Goal: Transaction & Acquisition: Purchase product/service

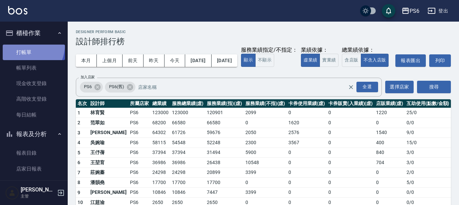
click at [21, 45] on link "打帳單" at bounding box center [34, 53] width 62 height 16
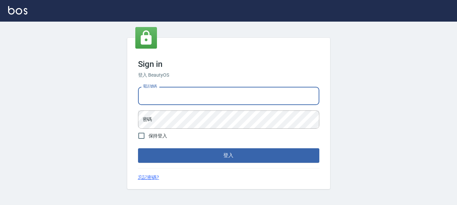
drag, startPoint x: 242, startPoint y: 97, endPoint x: 206, endPoint y: 104, distance: 36.2
click at [242, 97] on input "電話號碼" at bounding box center [228, 96] width 181 height 18
type input "0983811952"
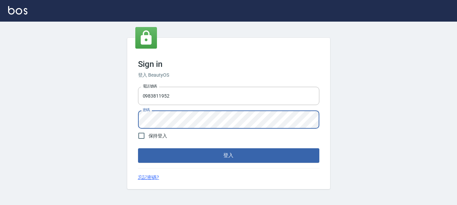
click at [138, 149] on button "登入" at bounding box center [228, 156] width 181 height 14
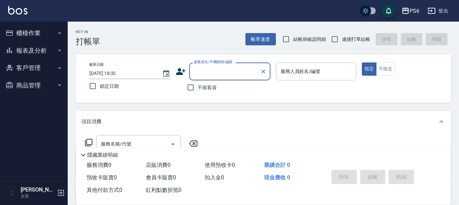
click at [44, 50] on button "報表及分析" at bounding box center [34, 51] width 62 height 18
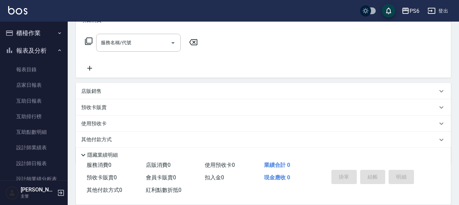
click at [40, 32] on button "櫃檯作業" at bounding box center [34, 33] width 62 height 18
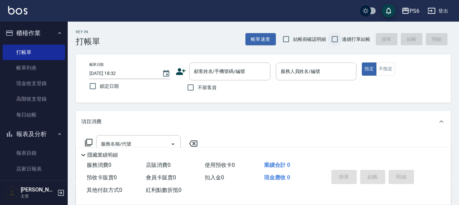
click at [333, 41] on input "連續打單結帳" at bounding box center [335, 39] width 14 height 14
checkbox input "true"
click at [191, 88] on input "不留客資" at bounding box center [190, 88] width 14 height 14
checkbox input "true"
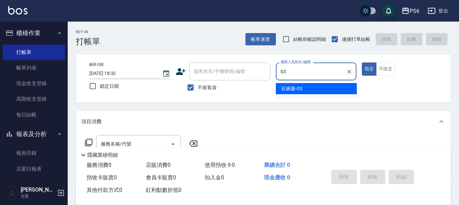
type input "03"
type button "true"
type input "莊婉蓁-03"
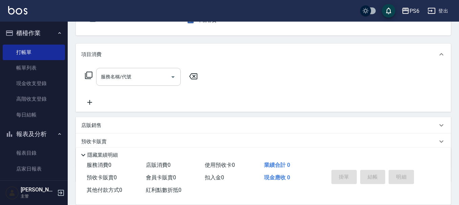
scroll to position [68, 0]
click at [155, 80] on input "服務名稱/代號" at bounding box center [133, 77] width 68 height 12
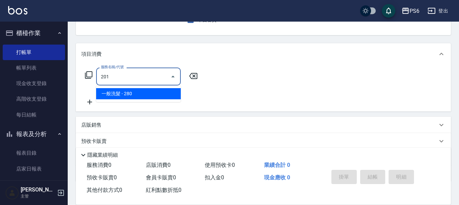
type input "一般洗髮(201)"
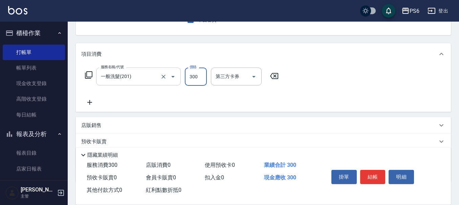
type input "300"
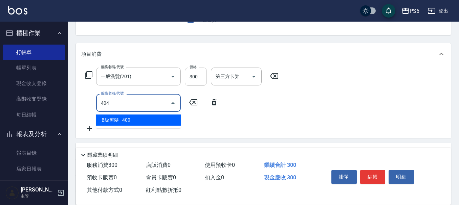
type input "B級剪髮(404)"
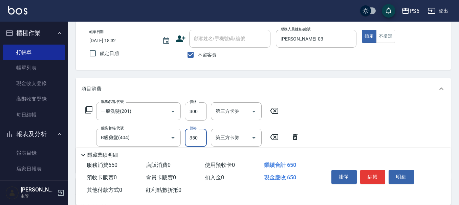
scroll to position [0, 0]
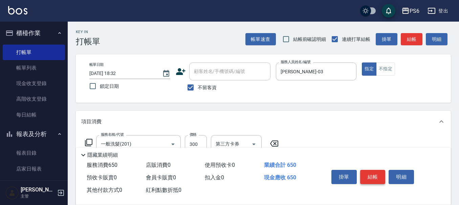
type input "350"
click at [370, 178] on button "結帳" at bounding box center [372, 177] width 25 height 14
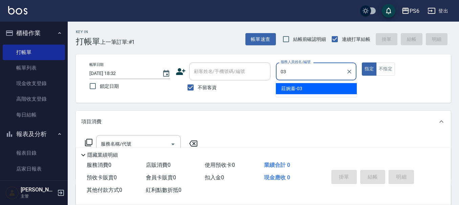
type input "莊婉蓁-03"
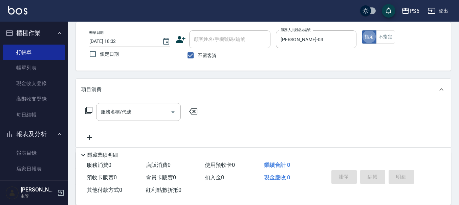
scroll to position [34, 0]
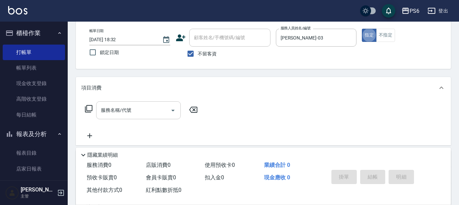
click at [124, 111] on div "服務名稱/代號 服務名稱/代號" at bounding box center [138, 111] width 85 height 18
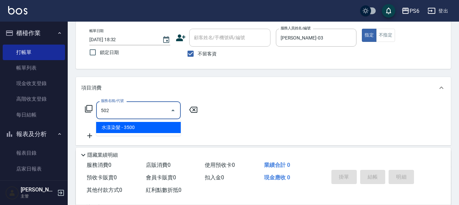
type input "水漾染髮(502)"
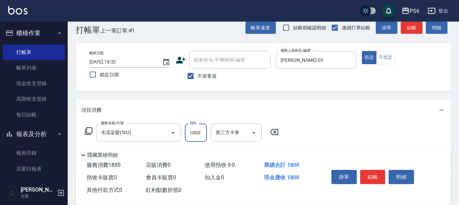
scroll to position [0, 0]
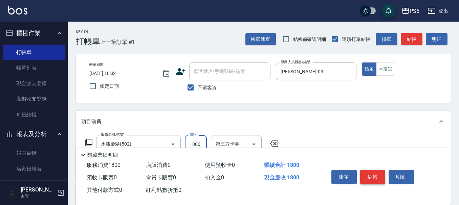
type input "1800"
click at [375, 175] on button "結帳" at bounding box center [372, 177] width 25 height 14
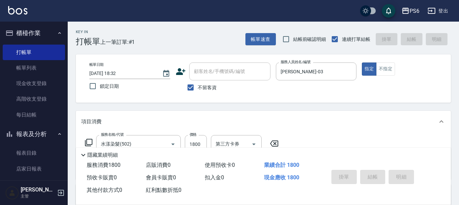
type input "2025/08/20 18:33"
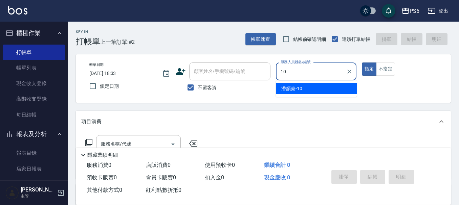
type input "潘韻堯-10"
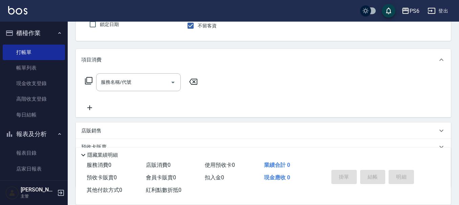
scroll to position [68, 0]
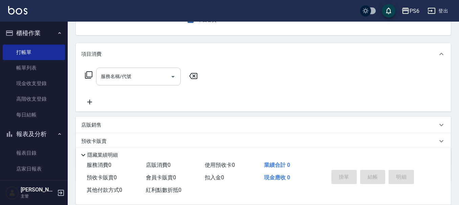
click at [155, 72] on input "服務名稱/代號" at bounding box center [133, 77] width 68 height 12
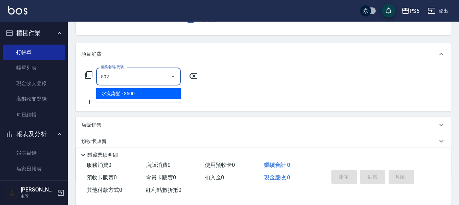
type input "水漾染髮(502)"
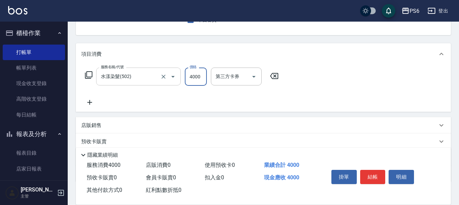
type input "4000"
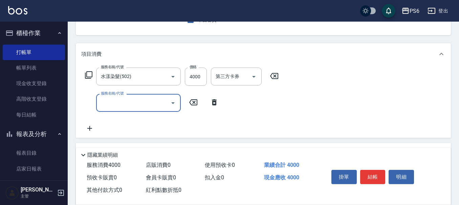
click at [88, 74] on icon at bounding box center [89, 75] width 8 height 8
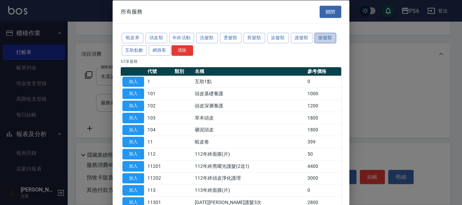
click at [325, 38] on button "接髮類" at bounding box center [326, 38] width 22 height 10
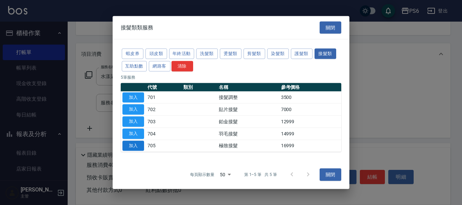
click at [131, 147] on button "加入" at bounding box center [134, 146] width 22 height 10
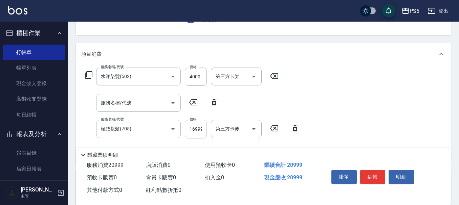
click at [193, 131] on input "16999" at bounding box center [196, 129] width 22 height 18
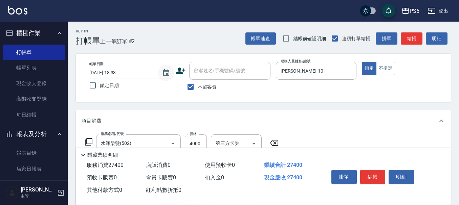
scroll to position [0, 0]
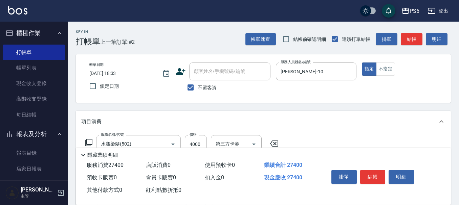
type input "23400"
click at [180, 73] on icon at bounding box center [180, 71] width 9 height 7
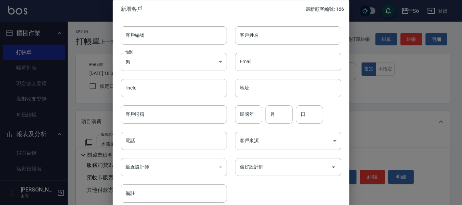
click at [209, 67] on body "PS6 登出 櫃檯作業 打帳單 帳單列表 現金收支登錄 高階收支登錄 每日結帳 報表及分析 報表目錄 店家日報表 互助日報表 互助排行榜 互助點數明細 設計師…" at bounding box center [231, 184] width 462 height 368
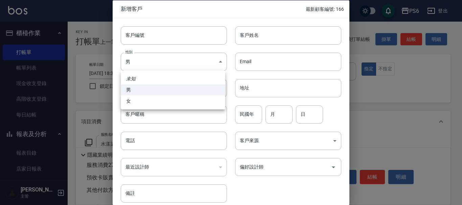
click at [134, 101] on li "女" at bounding box center [173, 101] width 105 height 11
type input "FEMALE"
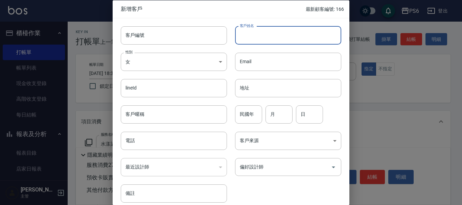
click at [273, 38] on input "客戶姓名" at bounding box center [288, 35] width 106 height 18
type input "J"
click at [252, 31] on input "王芮" at bounding box center [288, 35] width 106 height 18
type input "王芮"
click at [159, 146] on input "電話" at bounding box center [174, 141] width 106 height 18
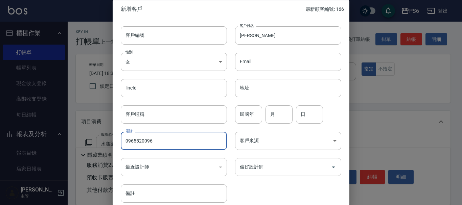
scroll to position [29, 0]
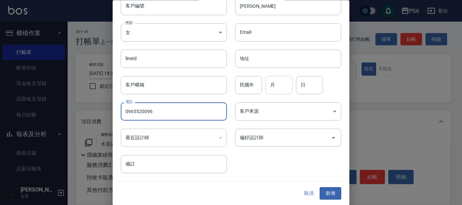
type input "0965520096"
click at [278, 90] on input "月" at bounding box center [279, 85] width 27 height 18
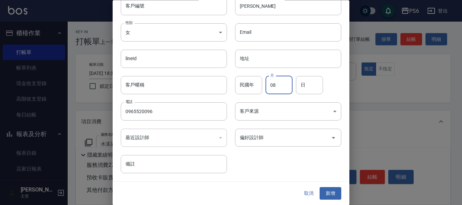
type input "08"
type input "18"
click at [331, 193] on button "新增" at bounding box center [331, 194] width 22 height 13
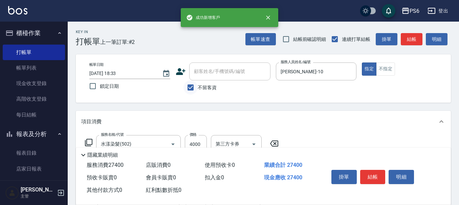
click at [184, 91] on input "不留客資" at bounding box center [190, 88] width 14 height 14
checkbox input "false"
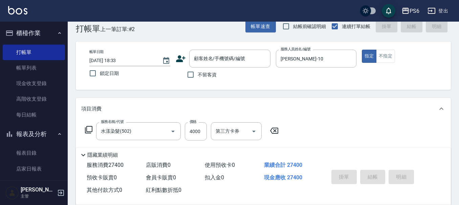
scroll to position [34, 0]
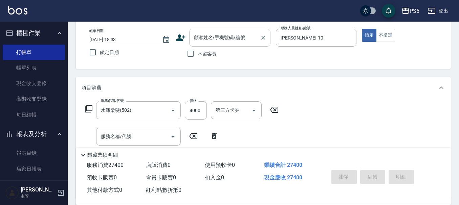
click at [203, 43] on input "顧客姓名/手機號碼/編號" at bounding box center [224, 38] width 65 height 12
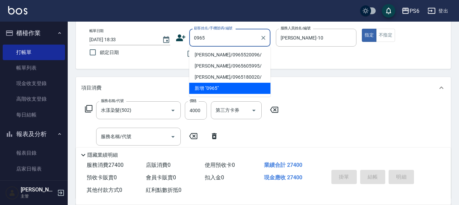
click at [228, 55] on li "王芮/0965520096/" at bounding box center [229, 54] width 81 height 11
type input "王芮/0965520096/"
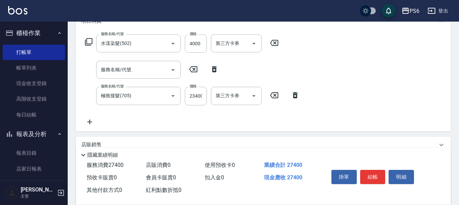
scroll to position [102, 0]
click at [372, 170] on button "結帳" at bounding box center [372, 177] width 25 height 14
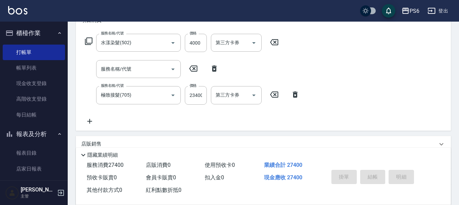
type input "2025/08/20 18:36"
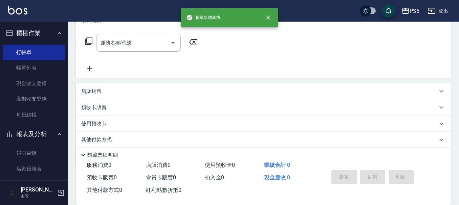
scroll to position [0, 0]
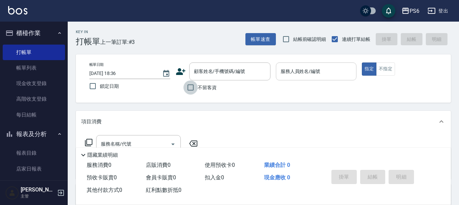
drag, startPoint x: 193, startPoint y: 86, endPoint x: 304, endPoint y: 78, distance: 111.0
click at [195, 86] on input "不留客資" at bounding box center [190, 88] width 14 height 14
checkbox input "true"
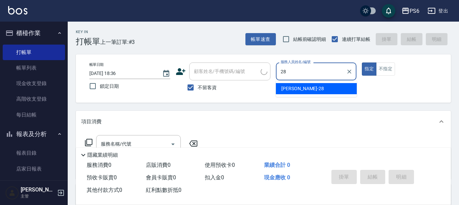
type input "康永偉-28"
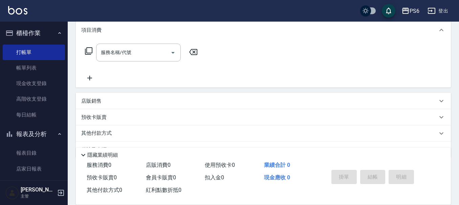
scroll to position [102, 0]
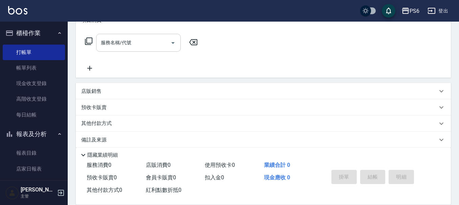
drag, startPoint x: 149, startPoint y: 50, endPoint x: 150, endPoint y: 45, distance: 6.0
click at [149, 45] on div "服務名稱/代號" at bounding box center [138, 43] width 85 height 18
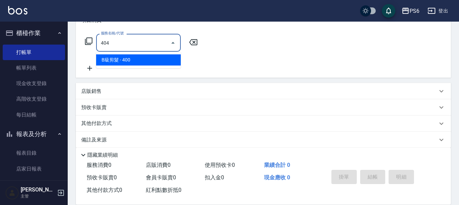
type input "B級剪髮(404)"
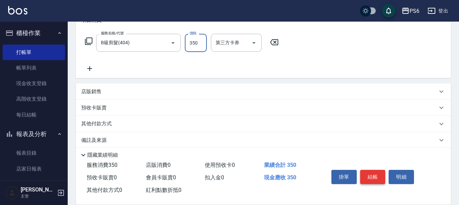
type input "350"
drag, startPoint x: 372, startPoint y: 174, endPoint x: 375, endPoint y: 162, distance: 11.6
click at [372, 172] on button "結帳" at bounding box center [372, 177] width 25 height 14
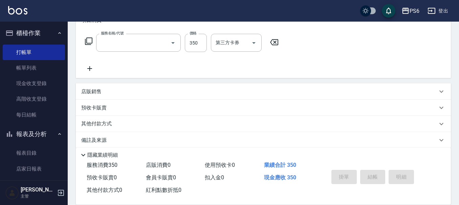
scroll to position [0, 0]
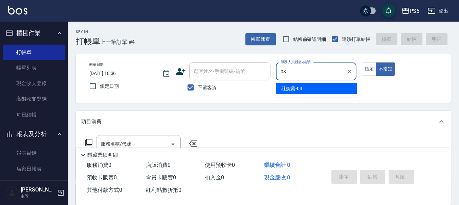
type input "莊婉蓁-03"
type button "false"
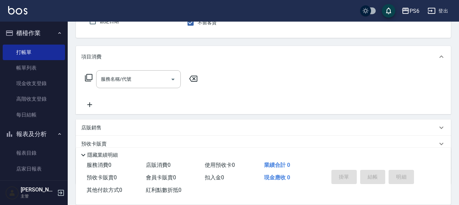
scroll to position [68, 0]
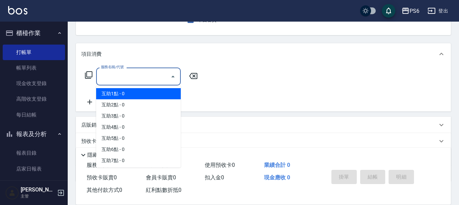
click at [155, 80] on input "服務名稱/代號" at bounding box center [133, 77] width 68 height 12
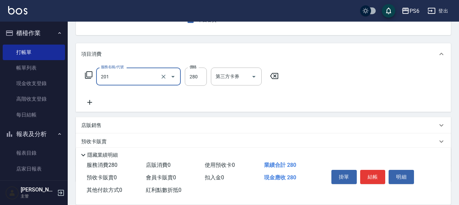
type input "一般洗髮(201)"
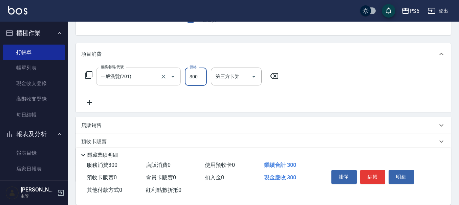
type input "300"
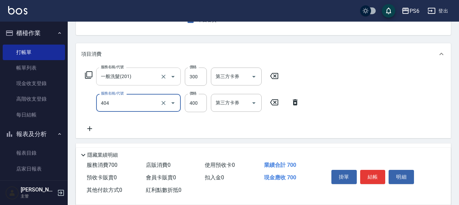
type input "B級剪髮(404)"
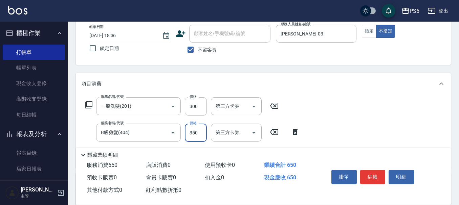
scroll to position [0, 0]
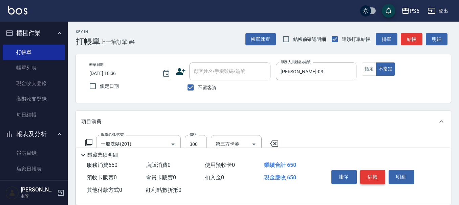
type input "350"
click at [366, 176] on button "結帳" at bounding box center [372, 177] width 25 height 14
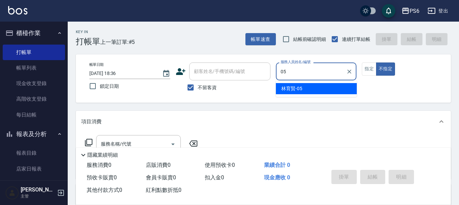
type input "林育賢-05"
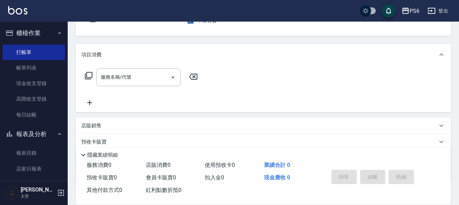
scroll to position [68, 0]
click at [152, 83] on div "服務名稱/代號" at bounding box center [138, 77] width 85 height 18
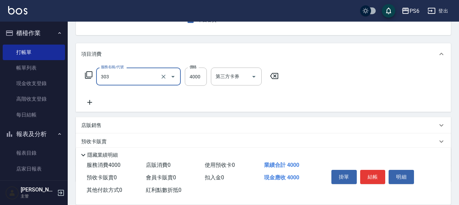
type input "塑形燙(303)"
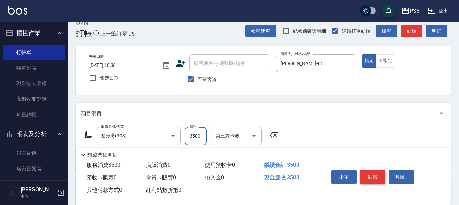
scroll to position [0, 0]
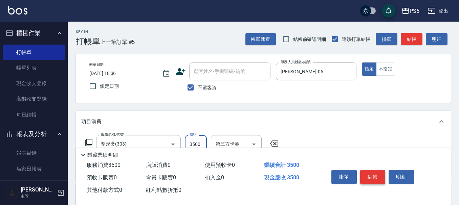
type input "3500"
click at [376, 170] on button "結帳" at bounding box center [372, 177] width 25 height 14
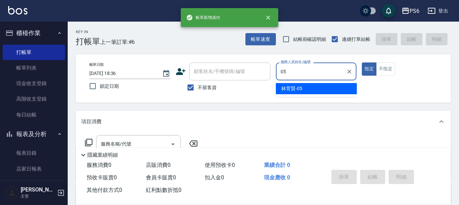
type input "林育賢-05"
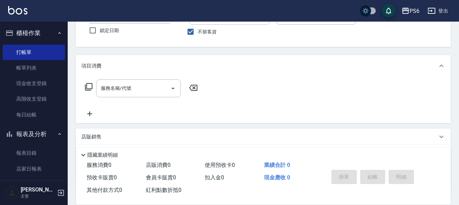
scroll to position [68, 0]
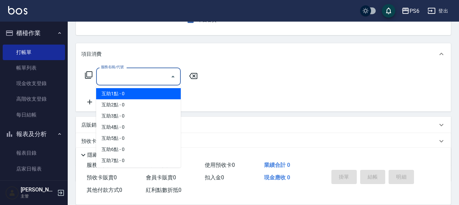
click at [161, 71] on input "服務名稱/代號" at bounding box center [133, 77] width 68 height 12
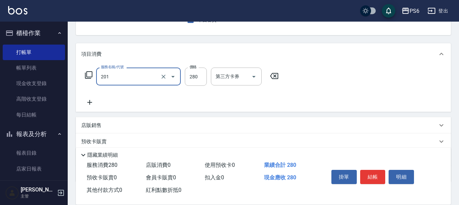
type input "一般洗髮(201)"
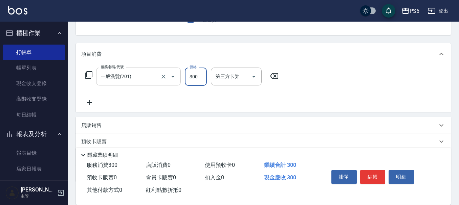
type input "300"
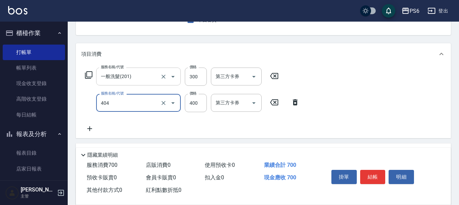
type input "B級剪髮(404)"
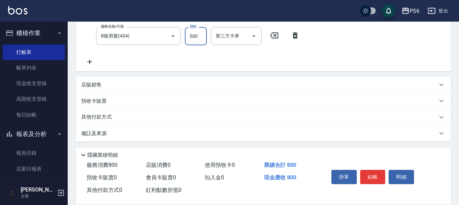
scroll to position [135, 0]
type input "500"
click at [92, 62] on icon at bounding box center [89, 61] width 17 height 8
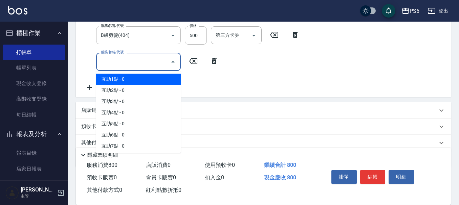
drag, startPoint x: 122, startPoint y: 64, endPoint x: 125, endPoint y: 72, distance: 8.8
click at [122, 64] on input "服務名稱/代號" at bounding box center [133, 62] width 68 height 12
drag, startPoint x: 126, startPoint y: 80, endPoint x: 187, endPoint y: 75, distance: 61.1
click at [127, 80] on span "互助1點 - 0" at bounding box center [138, 79] width 85 height 11
type input "互助1點(1)"
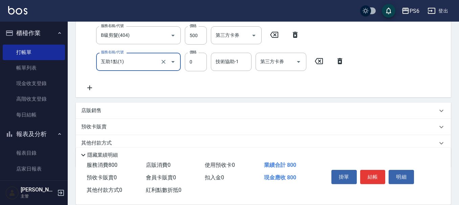
drag, startPoint x: 216, startPoint y: 71, endPoint x: 222, endPoint y: 69, distance: 7.2
click at [222, 70] on div "技術協助-1" at bounding box center [231, 62] width 41 height 18
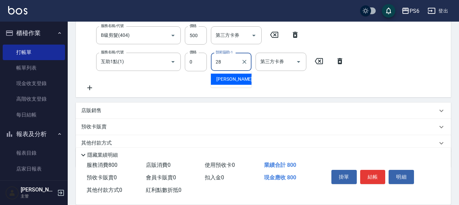
type input "康永偉-28"
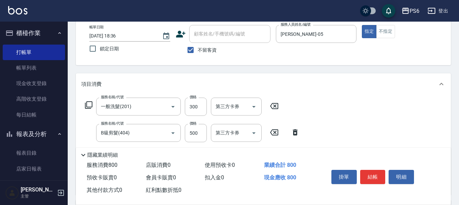
scroll to position [0, 0]
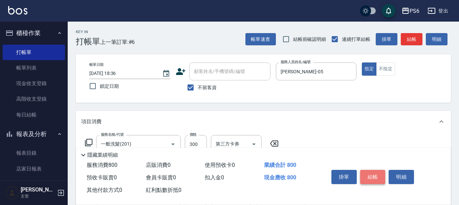
click at [368, 171] on button "結帳" at bounding box center [372, 177] width 25 height 14
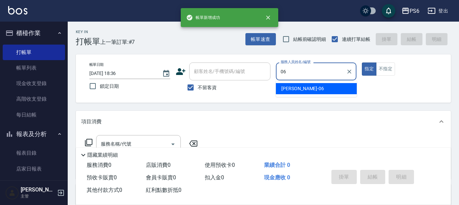
type input "李佳凌-06"
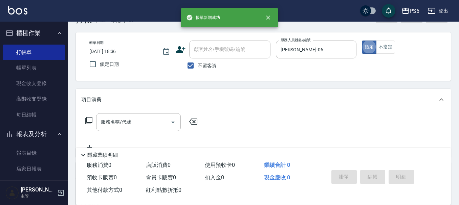
scroll to position [34, 0]
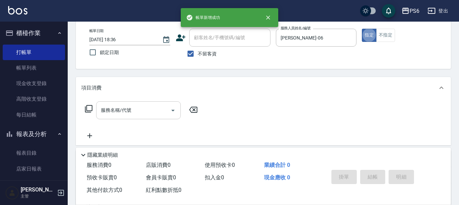
click at [164, 107] on input "服務名稱/代號" at bounding box center [133, 111] width 68 height 12
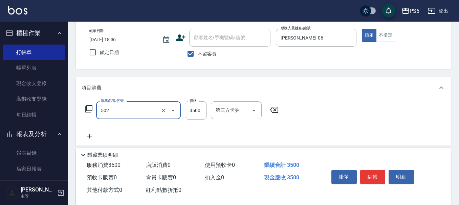
type input "水漾染髮(502)"
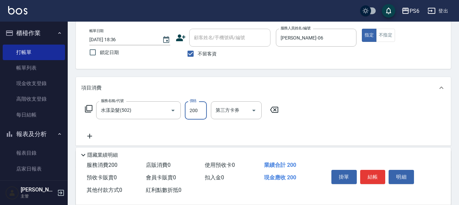
click at [190, 109] on input "200" at bounding box center [196, 111] width 22 height 18
type input "2000"
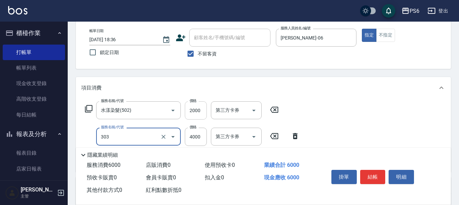
type input "塑形燙(303)"
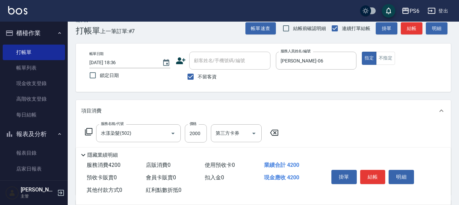
scroll to position [0, 0]
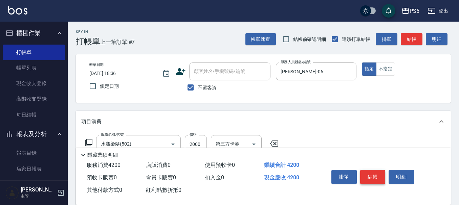
type input "2200"
click at [379, 173] on button "結帳" at bounding box center [372, 177] width 25 height 14
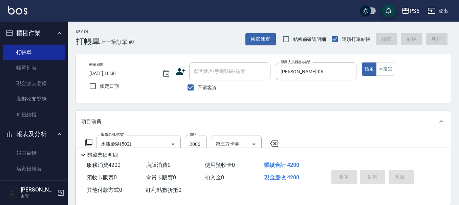
type input "2025/08/20 18:37"
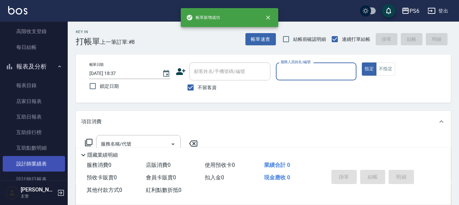
scroll to position [135, 0]
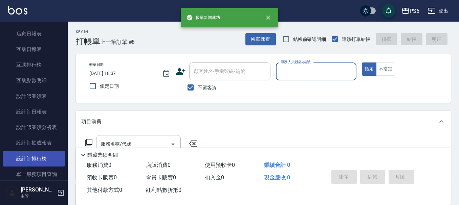
click at [41, 160] on link "設計師排行榜" at bounding box center [34, 159] width 62 height 16
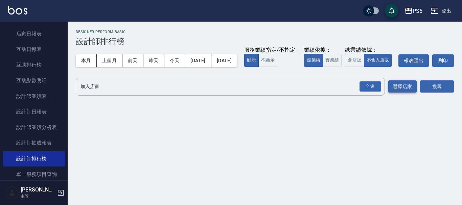
click at [373, 92] on div "全選" at bounding box center [371, 87] width 22 height 10
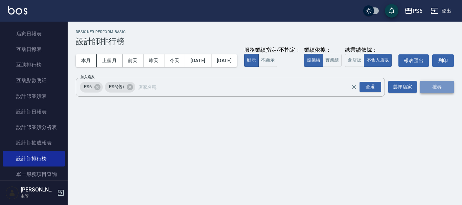
click at [434, 93] on button "搜尋" at bounding box center [437, 87] width 34 height 13
